Goal: Transaction & Acquisition: Obtain resource

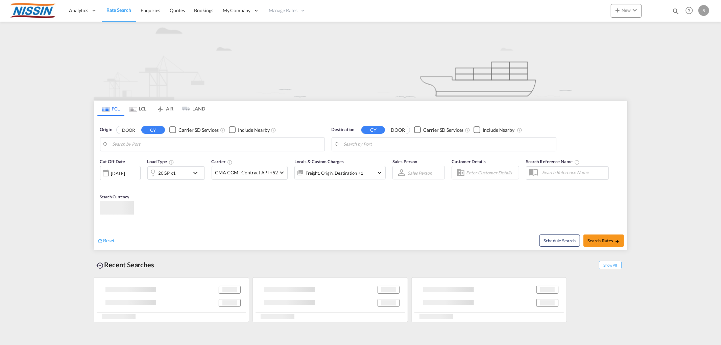
type input "[GEOGRAPHIC_DATA], [GEOGRAPHIC_DATA]"
type input "[GEOGRAPHIC_DATA], [GEOGRAPHIC_DATA], USELP"
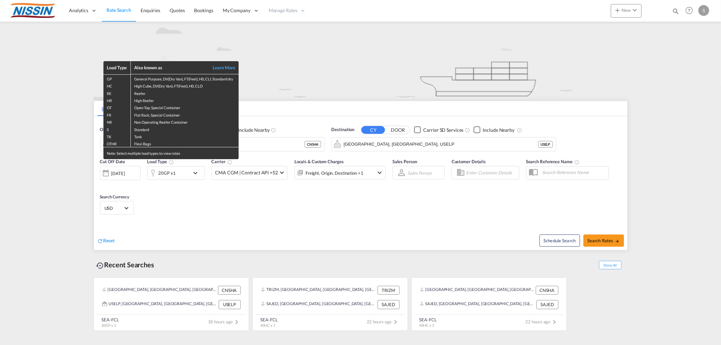
click at [274, 156] on div "Load Type Also known as Learn More GP General Purpose, DV(Dry Van), FT(Feet), H…" at bounding box center [360, 172] width 721 height 345
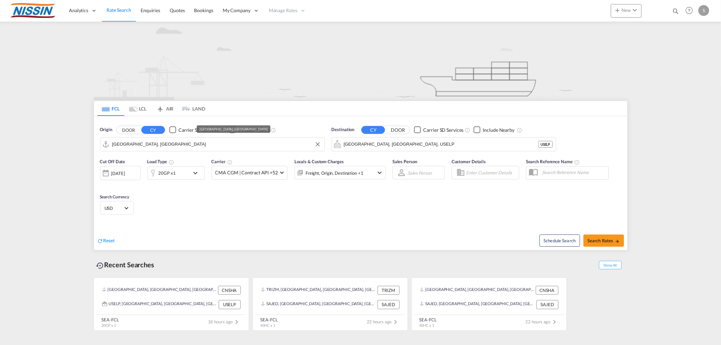
click at [183, 140] on input "[GEOGRAPHIC_DATA], [GEOGRAPHIC_DATA]" at bounding box center [216, 144] width 209 height 10
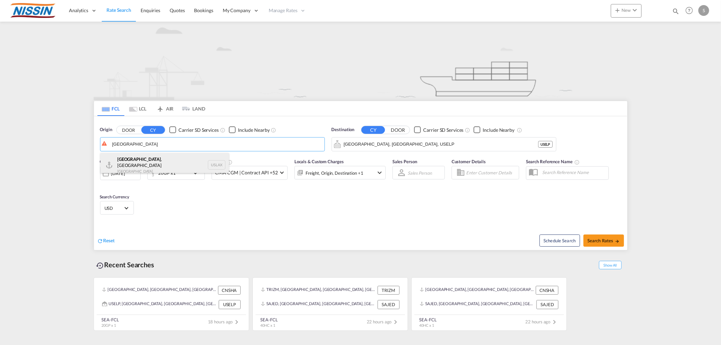
click at [169, 166] on div "[GEOGRAPHIC_DATA] , [GEOGRAPHIC_DATA] United States USLAX" at bounding box center [164, 165] width 128 height 24
type input "[GEOGRAPHIC_DATA], [GEOGRAPHIC_DATA], USLAX"
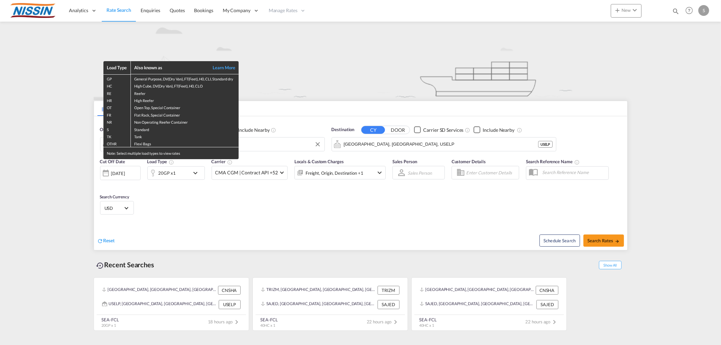
click at [281, 109] on div "Load Type Also known as Learn More GP General Purpose, DV(Dry Van), FT(Feet), H…" at bounding box center [360, 172] width 721 height 345
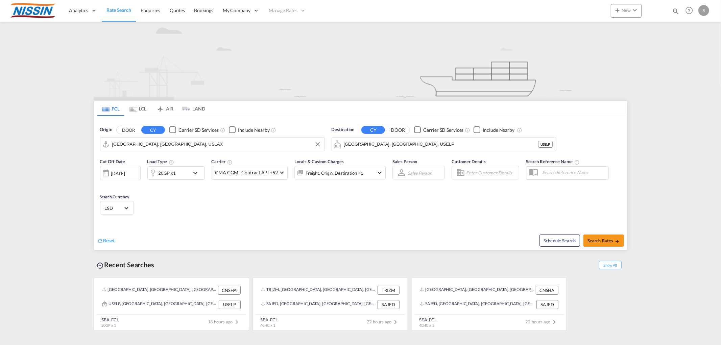
click at [137, 109] on md-tab-item "LCL" at bounding box center [137, 108] width 27 height 15
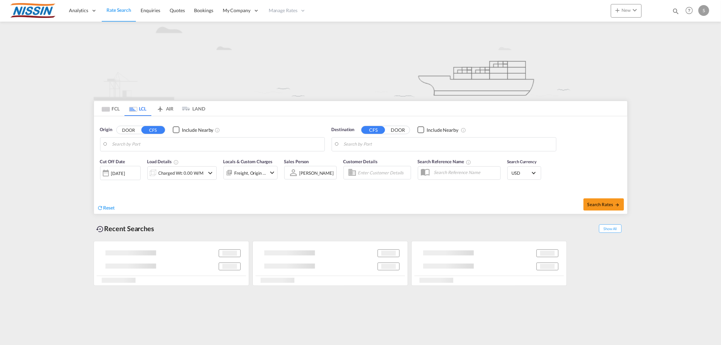
type input "[GEOGRAPHIC_DATA], [GEOGRAPHIC_DATA], USCHI"
type input "[GEOGRAPHIC_DATA], JPTYO"
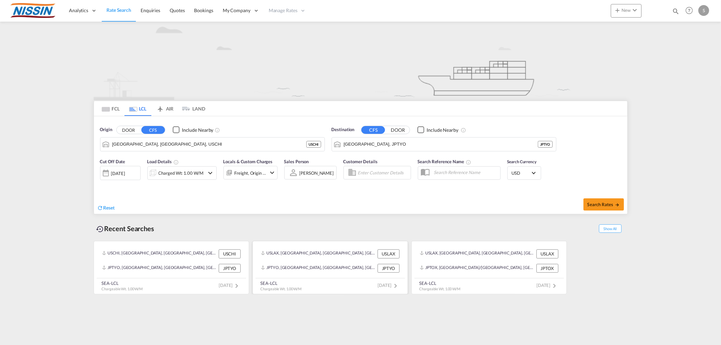
click at [298, 257] on div "USLAX, [GEOGRAPHIC_DATA], [GEOGRAPHIC_DATA], [GEOGRAPHIC_DATA], [GEOGRAPHIC_DAT…" at bounding box center [318, 253] width 115 height 9
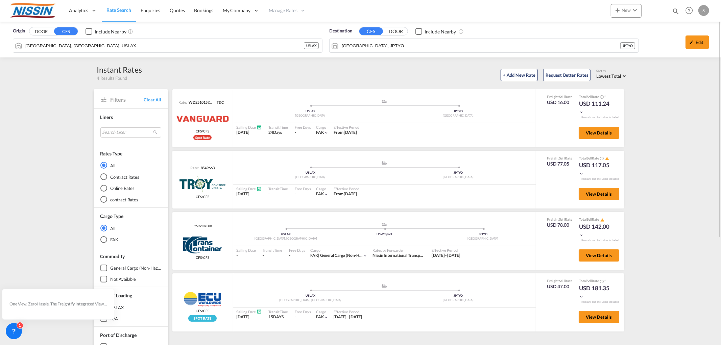
click at [114, 11] on span "Rate Search" at bounding box center [118, 10] width 25 height 6
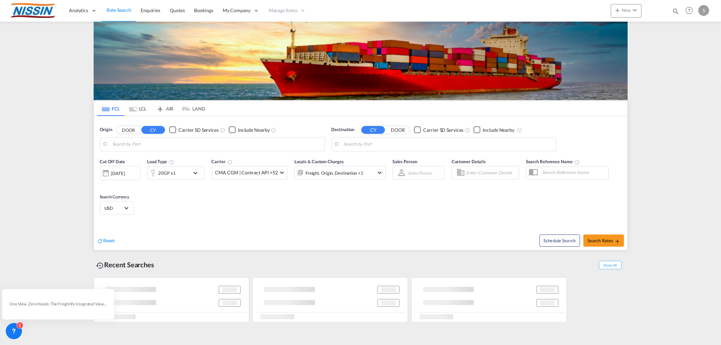
type input "[GEOGRAPHIC_DATA], [GEOGRAPHIC_DATA]"
type input "[GEOGRAPHIC_DATA], [GEOGRAPHIC_DATA], USELP"
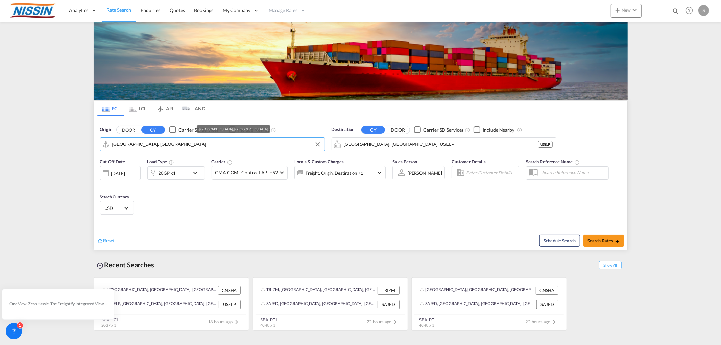
click at [194, 145] on input "[GEOGRAPHIC_DATA], [GEOGRAPHIC_DATA]" at bounding box center [216, 144] width 209 height 10
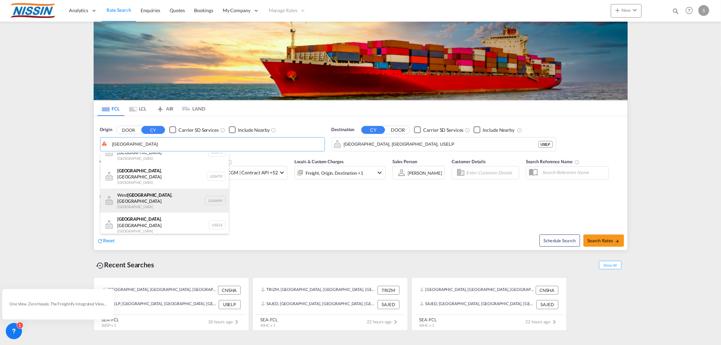
scroll to position [20, 0]
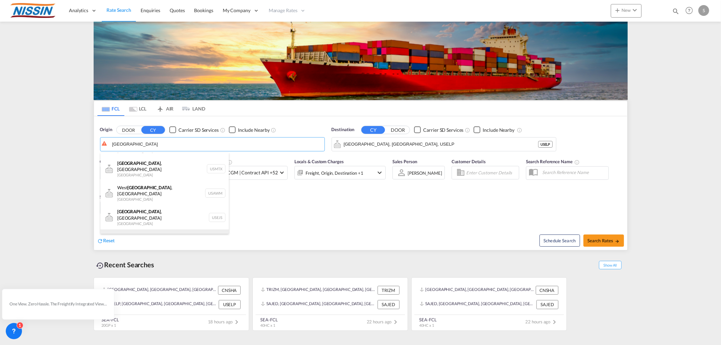
click at [151, 229] on div "[GEOGRAPHIC_DATA] , [GEOGRAPHIC_DATA] [GEOGRAPHIC_DATA] USMEM" at bounding box center [164, 241] width 128 height 24
type input "[GEOGRAPHIC_DATA], [GEOGRAPHIC_DATA], USMEM"
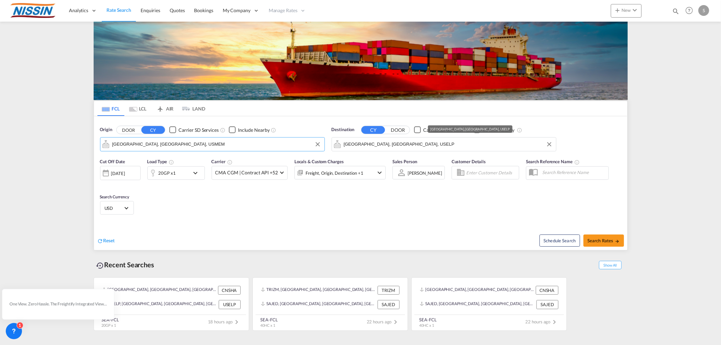
click at [391, 147] on input "[GEOGRAPHIC_DATA], [GEOGRAPHIC_DATA], USELP" at bounding box center [448, 144] width 209 height 10
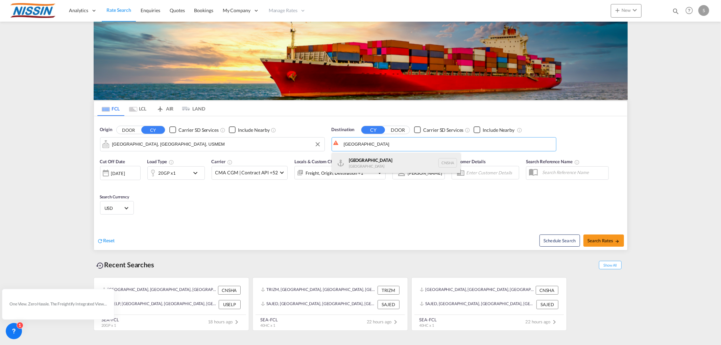
click at [373, 158] on div "Shanghai [GEOGRAPHIC_DATA] [GEOGRAPHIC_DATA]" at bounding box center [396, 163] width 128 height 20
type input "[GEOGRAPHIC_DATA], [GEOGRAPHIC_DATA]"
click at [235, 173] on span "CMA CGM | Contract API +52" at bounding box center [246, 172] width 62 height 7
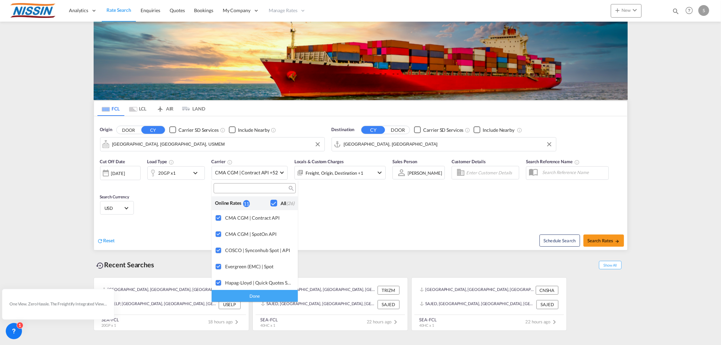
click at [271, 201] on div "Checkbox No Ink" at bounding box center [273, 203] width 7 height 7
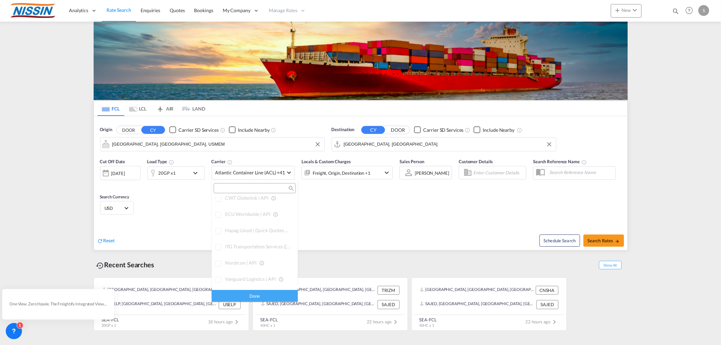
scroll to position [375, 0]
click at [239, 292] on div "Done" at bounding box center [254, 296] width 86 height 12
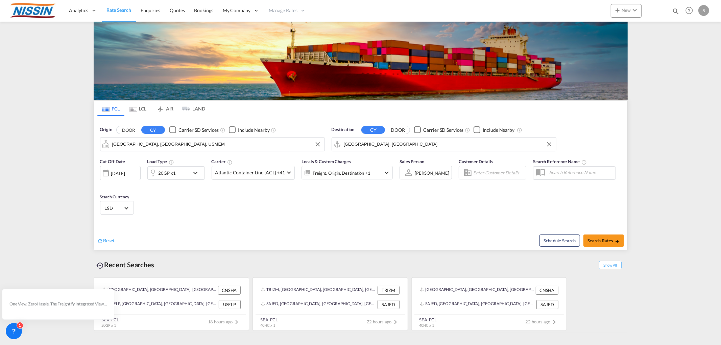
click at [182, 170] on div "20GP x1" at bounding box center [169, 173] width 42 height 14
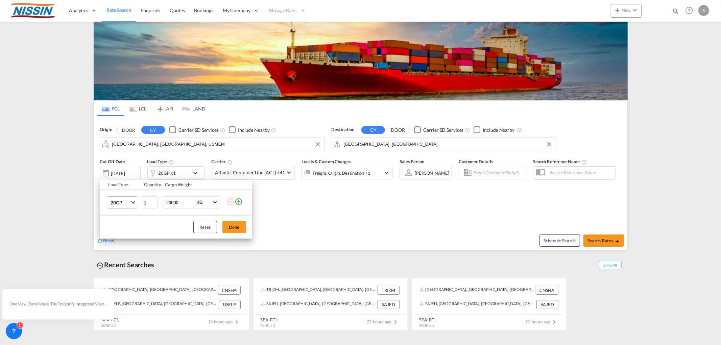
click at [123, 203] on span "20GP" at bounding box center [120, 202] width 20 height 7
click at [121, 243] on md-option "45HC" at bounding box center [128, 251] width 46 height 16
click at [119, 204] on span "45HC" at bounding box center [120, 202] width 20 height 7
click at [117, 189] on div "40HC" at bounding box center [116, 186] width 12 height 7
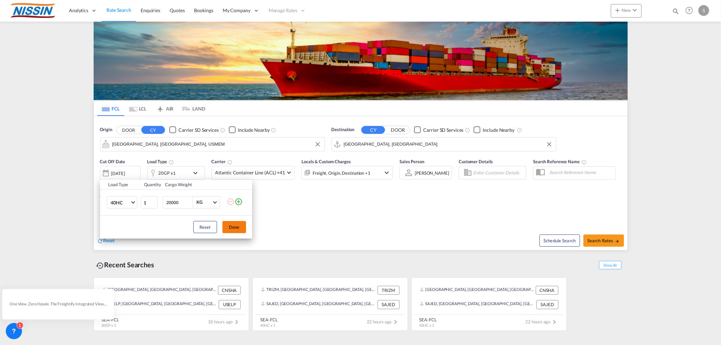
click at [235, 229] on button "Done" at bounding box center [234, 227] width 24 height 12
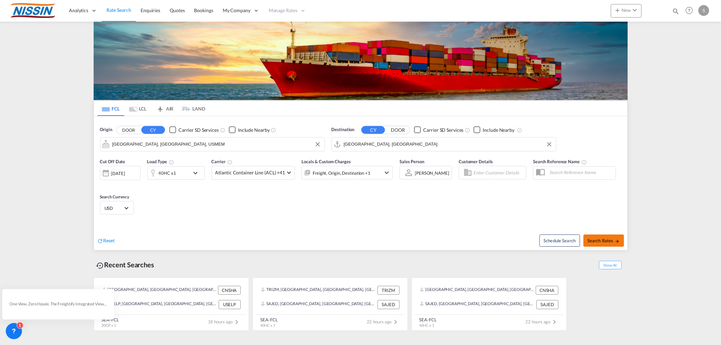
click at [599, 243] on span "Search Rates" at bounding box center [603, 240] width 32 height 5
type input "USMEM to CNSHA / [DATE]"
